Goal: Task Accomplishment & Management: Use online tool/utility

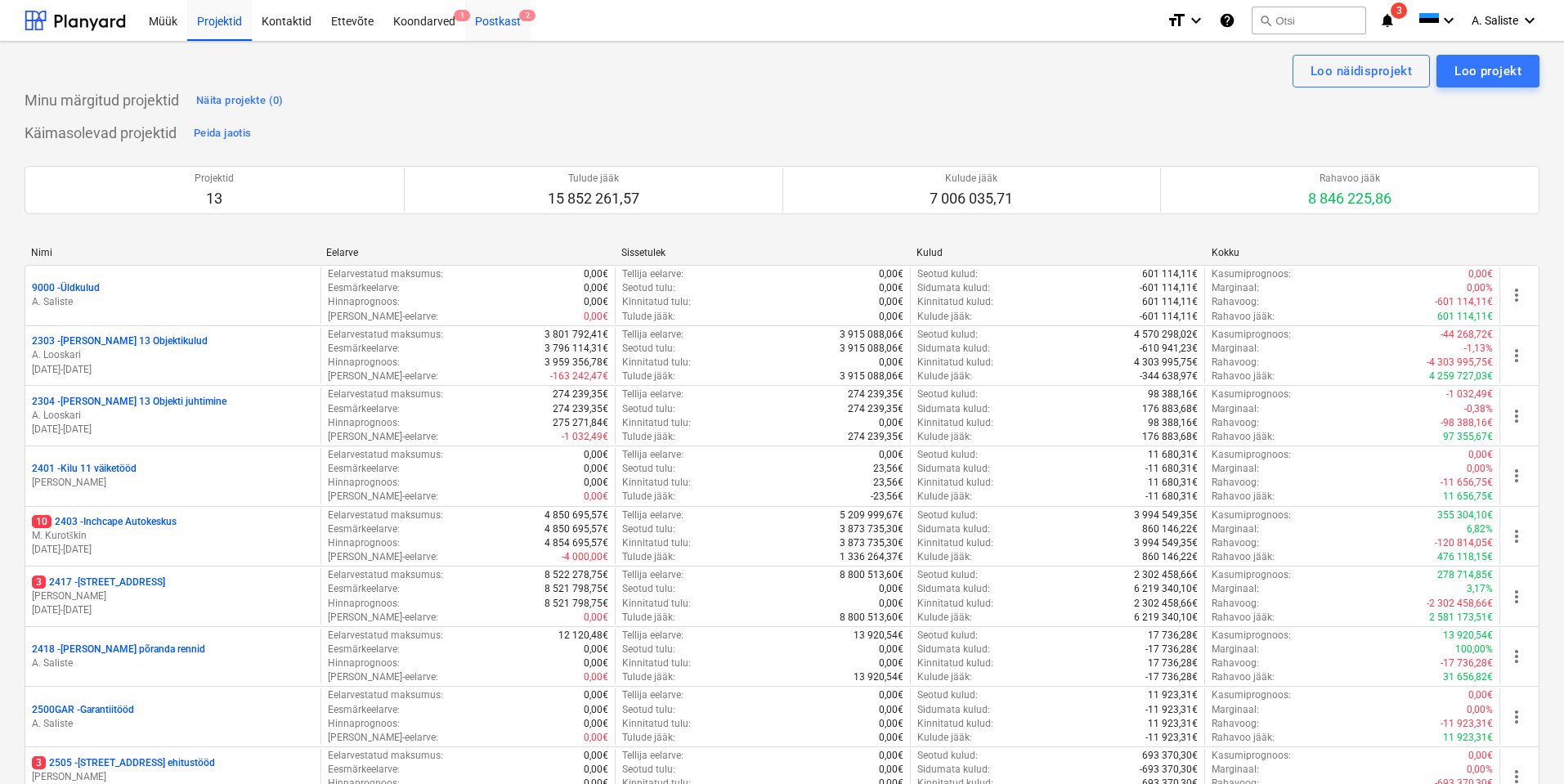
click at [519, 21] on span "2" at bounding box center [527, 15] width 16 height 12
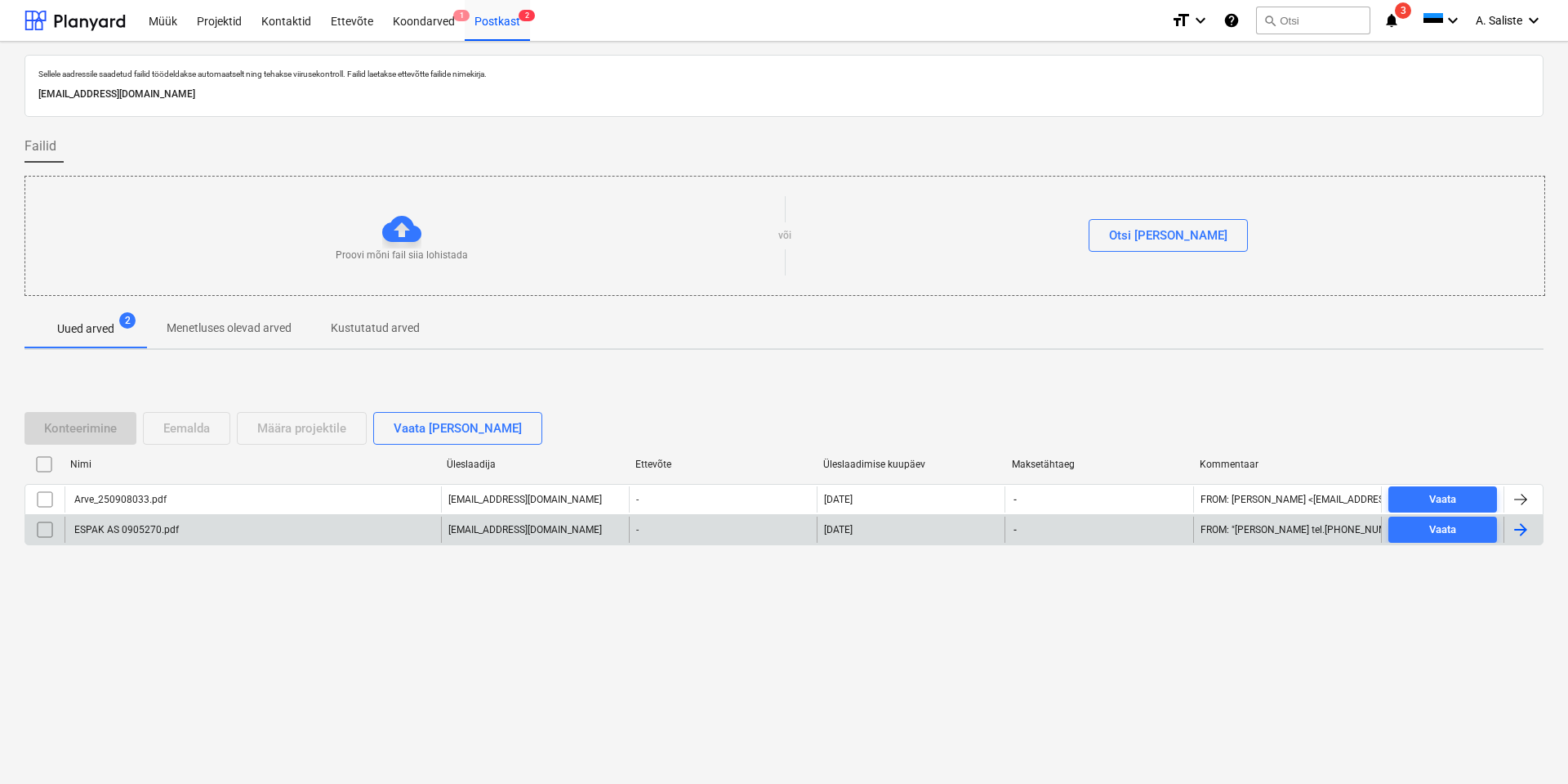
click at [166, 532] on div "ESPAK AS 0905270.pdf" at bounding box center [125, 529] width 107 height 12
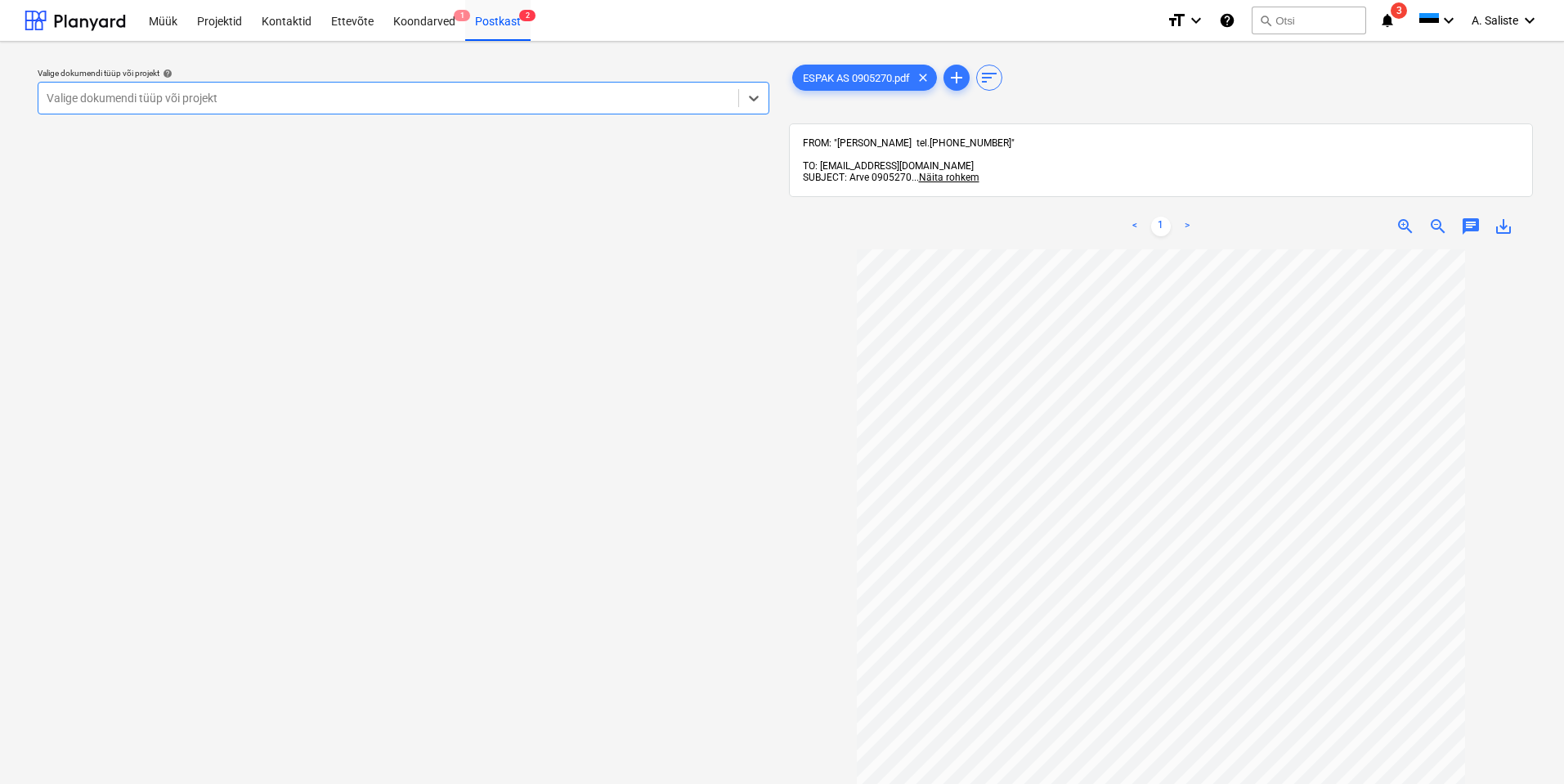
click at [681, 96] on div at bounding box center [387, 98] width 683 height 16
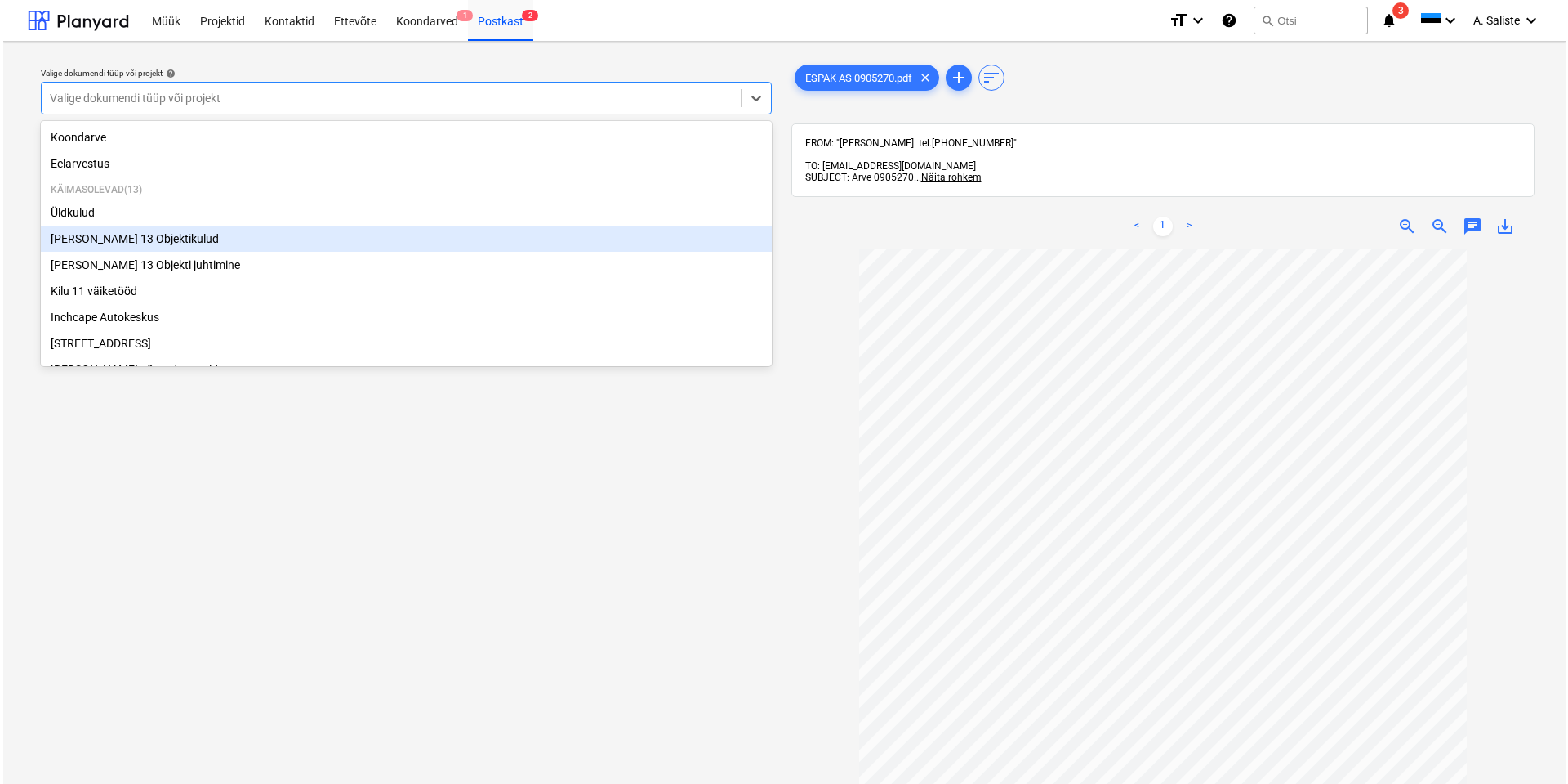
scroll to position [279, 0]
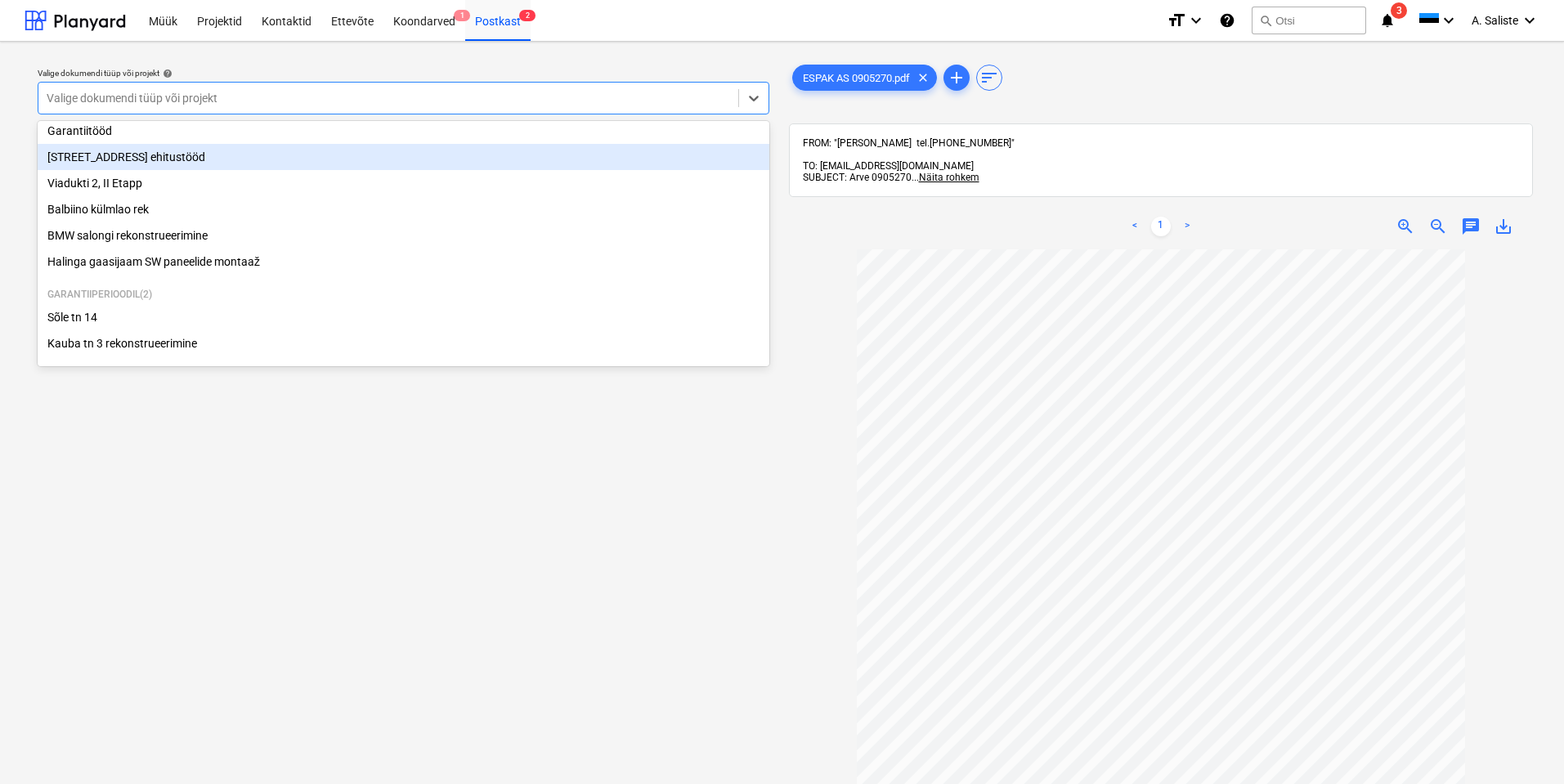
click at [151, 147] on div "[STREET_ADDRESS] ehitustööd" at bounding box center [403, 157] width 732 height 26
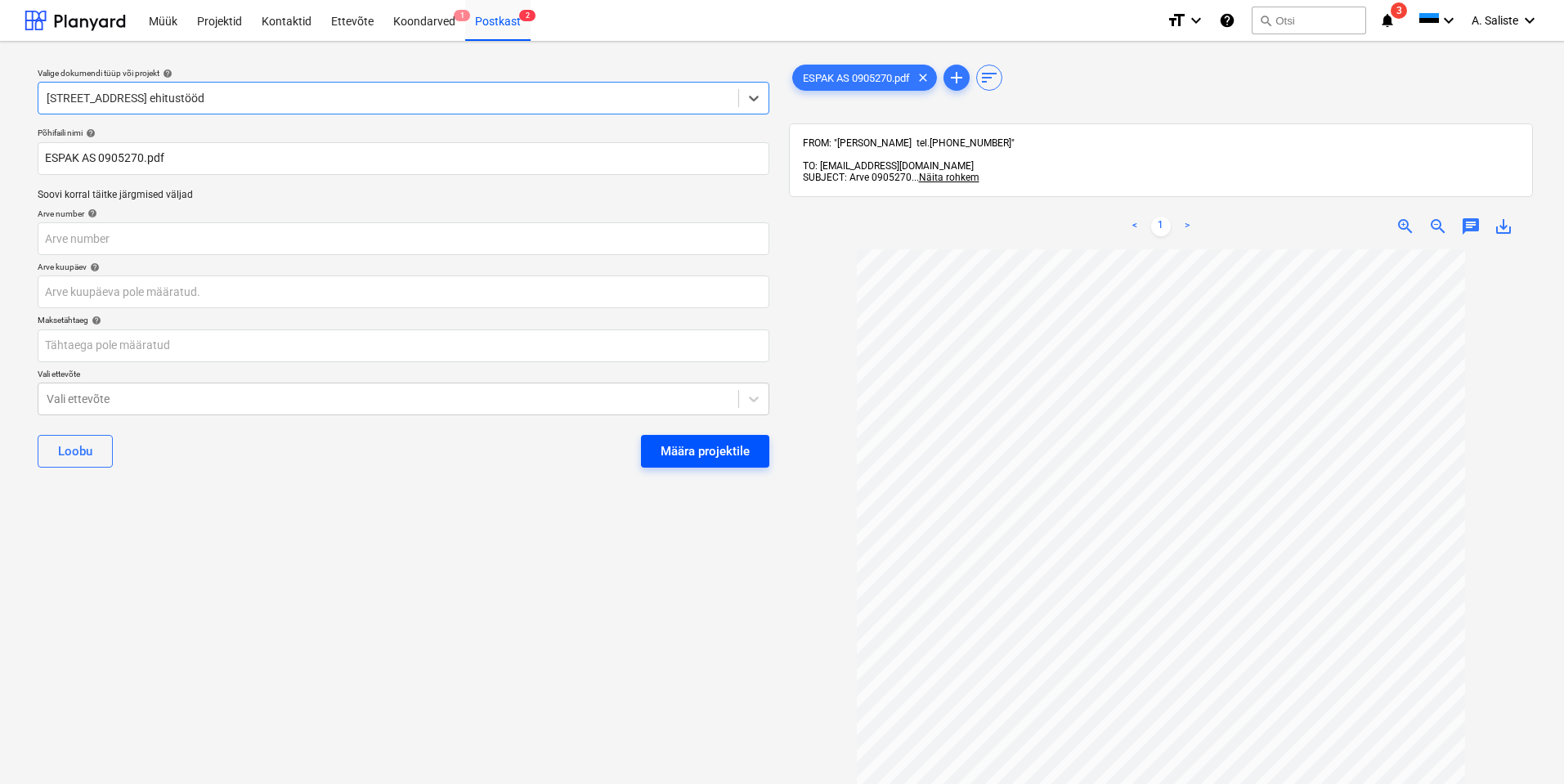
click at [735, 454] on div "Määra projektile" at bounding box center [705, 451] width 89 height 21
